Goal: Find contact information: Find contact information

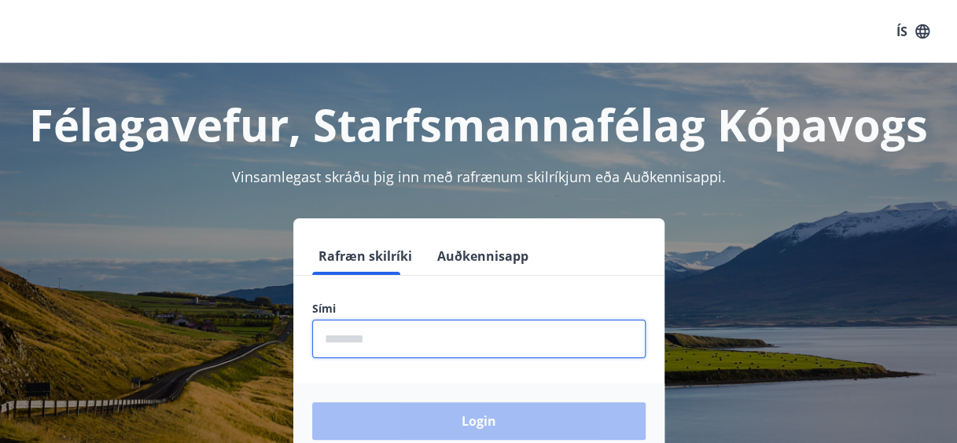
click at [350, 338] on input "phone" at bounding box center [478, 339] width 333 height 39
type input "********"
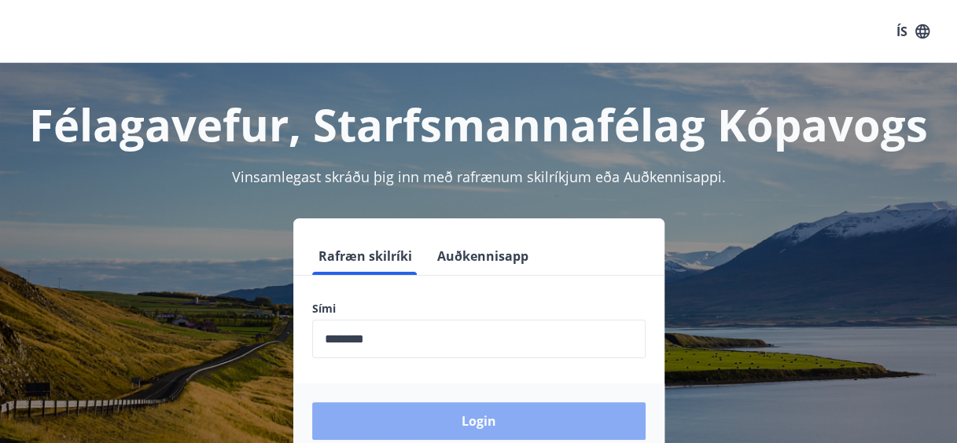
click at [428, 414] on button "Login" at bounding box center [478, 422] width 333 height 38
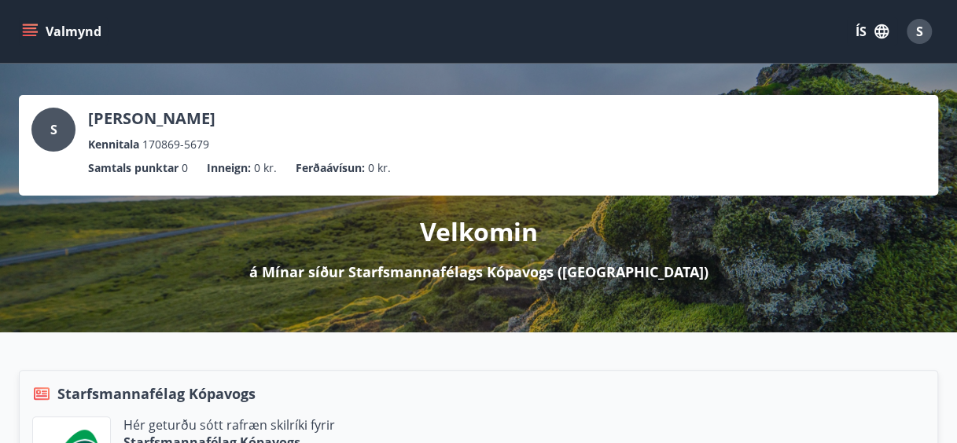
click at [29, 33] on icon "menu" at bounding box center [30, 32] width 16 height 16
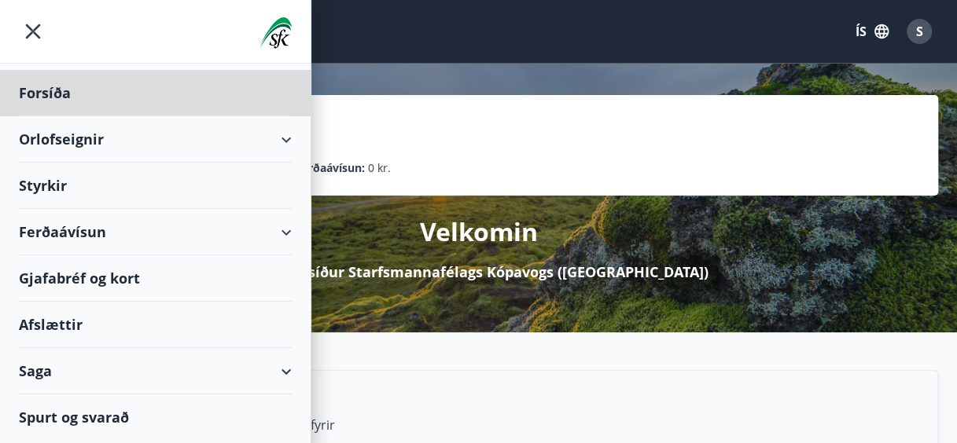
click at [49, 186] on div "Styrkir" at bounding box center [155, 186] width 273 height 46
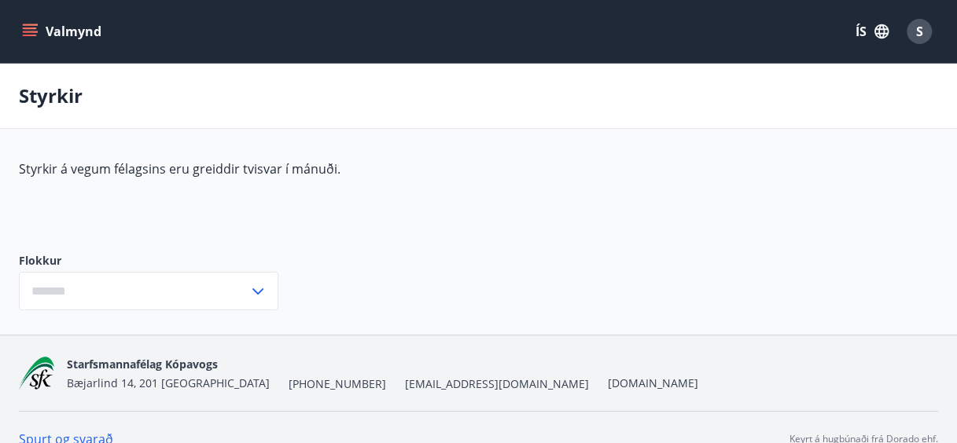
type input "***"
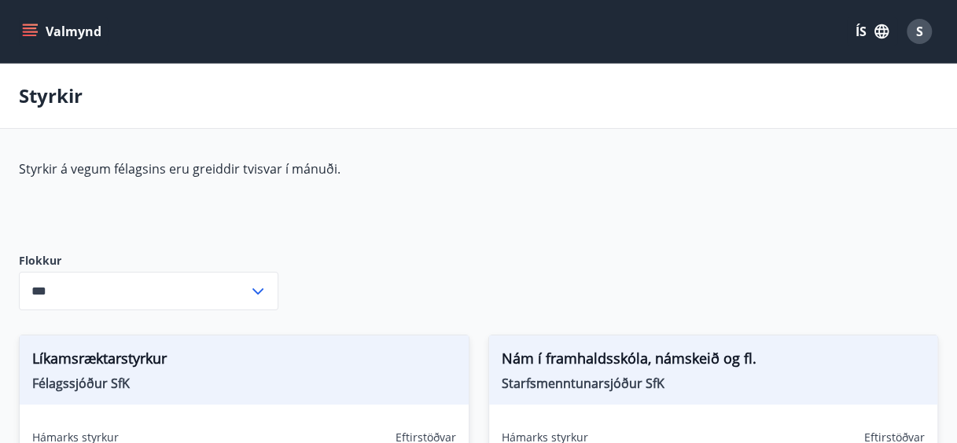
click at [69, 37] on button "Valmynd" at bounding box center [63, 31] width 89 height 28
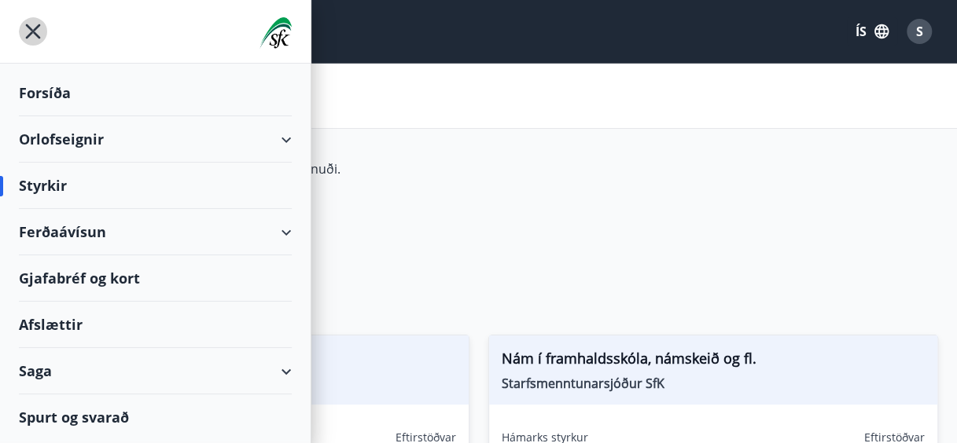
click at [33, 36] on icon "menu" at bounding box center [33, 31] width 28 height 28
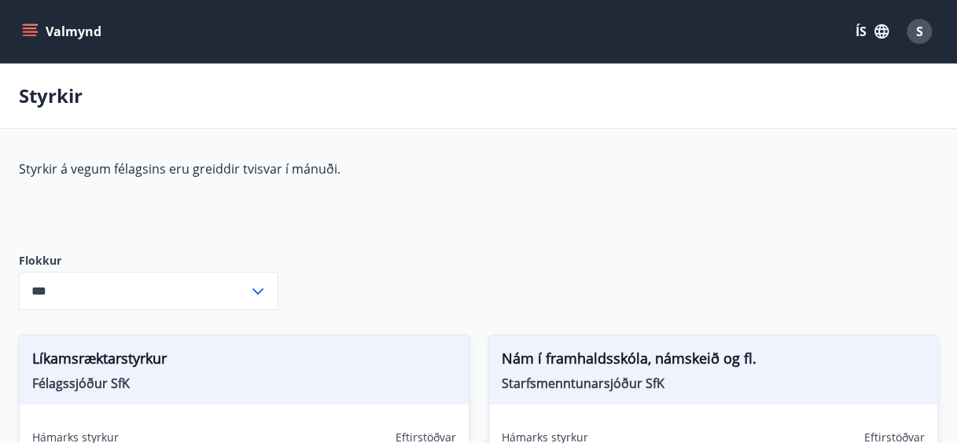
click at [27, 33] on icon "menu" at bounding box center [30, 32] width 16 height 16
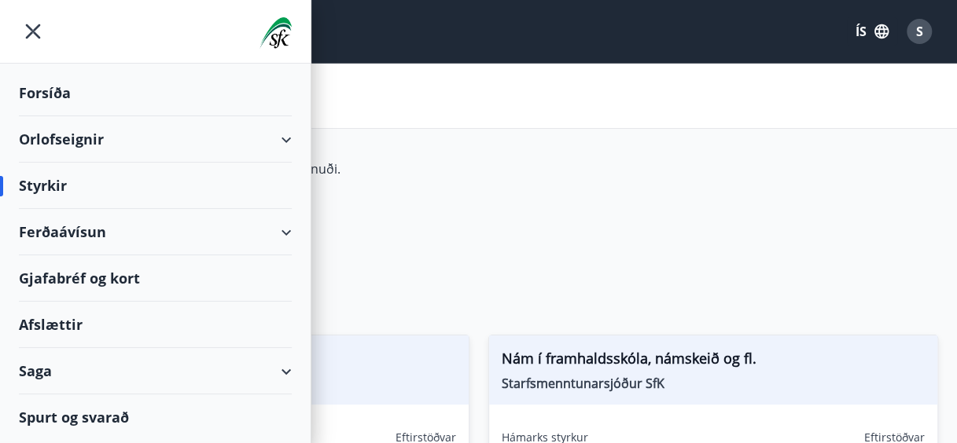
click at [103, 412] on div "Spurt og svarað" at bounding box center [155, 418] width 273 height 46
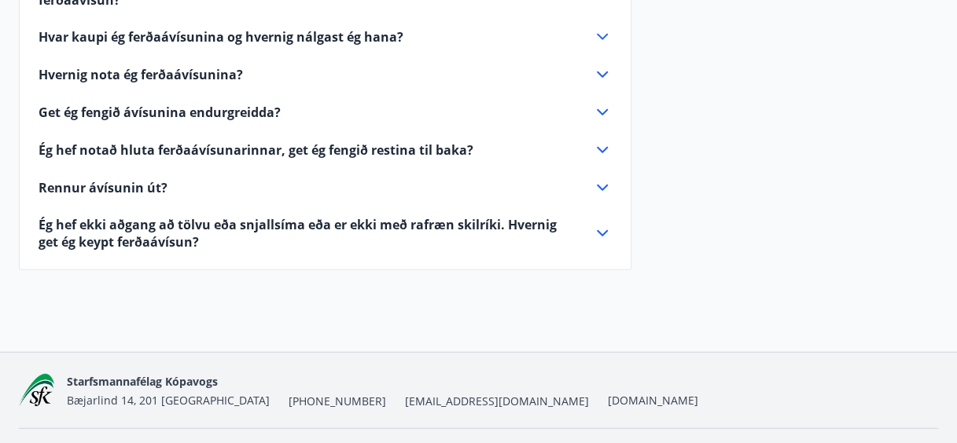
scroll to position [1892, 0]
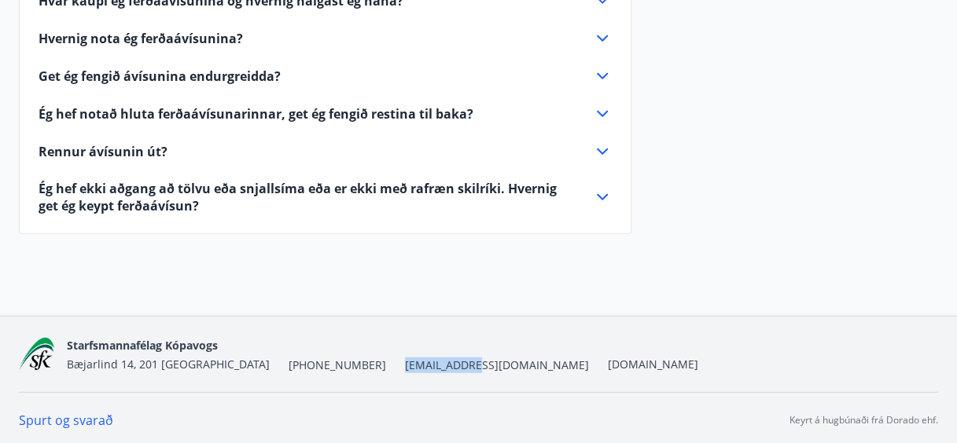
drag, startPoint x: 398, startPoint y: 362, endPoint x: 335, endPoint y: 370, distance: 63.4
click at [335, 370] on div "Starfsmannafélag Kópavogs Bæjarlind 14, 201 Kópavogur +354 554-5124 sfk@stkop.i…" at bounding box center [478, 354] width 919 height 75
drag, startPoint x: 335, startPoint y: 370, endPoint x: 362, endPoint y: 365, distance: 27.3
copy span "[EMAIL_ADDRESS][DOMAIN_NAME]"
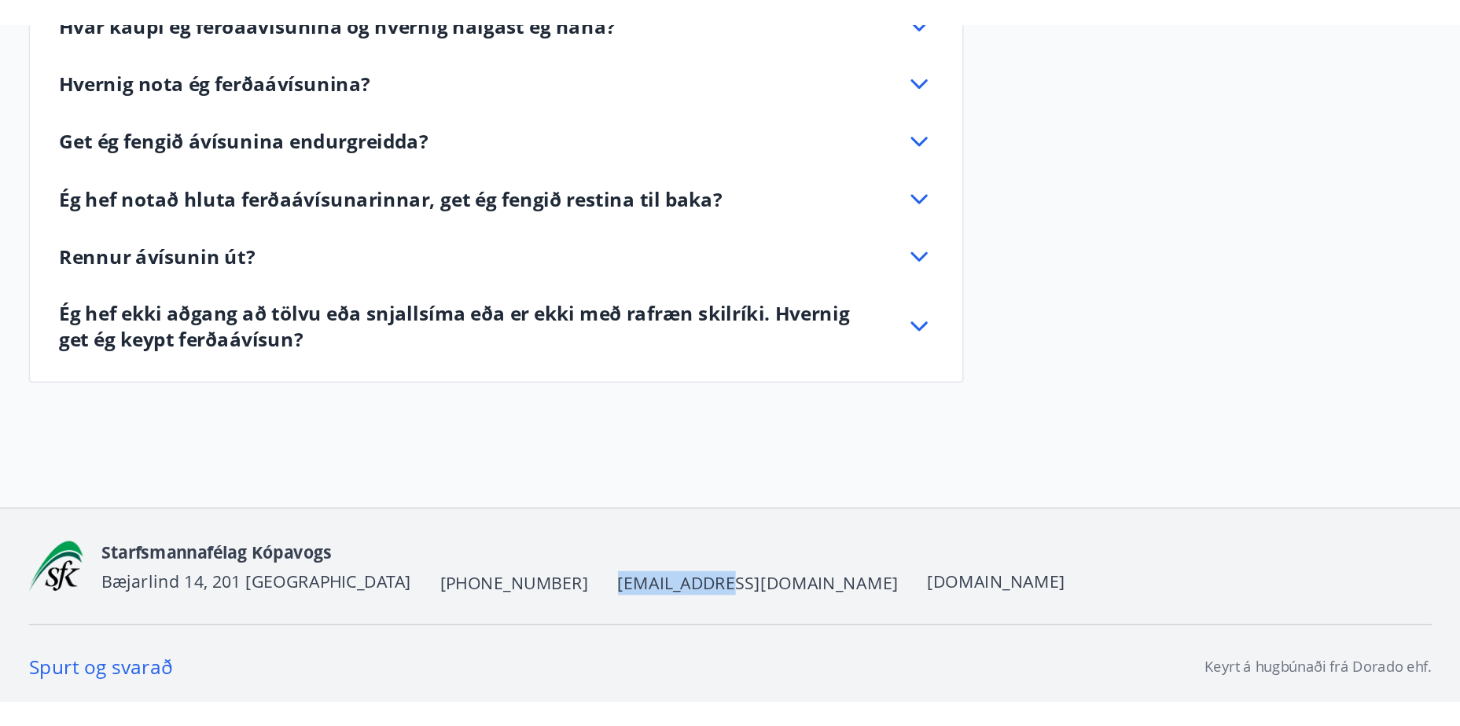
scroll to position [1618, 0]
